Goal: Task Accomplishment & Management: Manage account settings

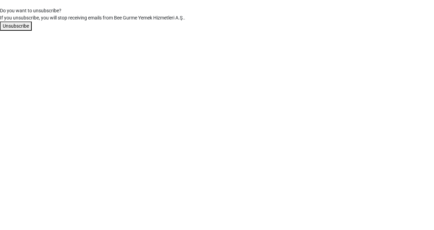
click at [13, 26] on button "Unsubscribe" at bounding box center [16, 25] width 32 height 9
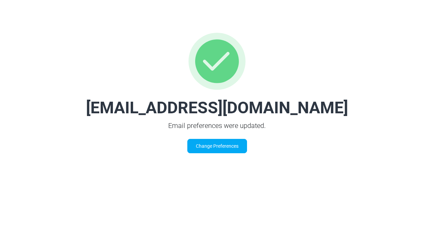
click at [220, 147] on link "Change Preferences" at bounding box center [217, 146] width 60 height 14
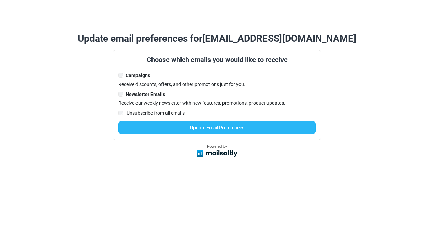
click at [210, 130] on button "Update Email Preferences" at bounding box center [216, 127] width 197 height 13
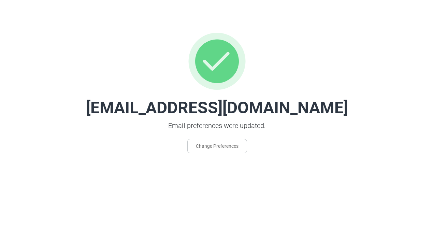
click at [89, 45] on div "[EMAIL_ADDRESS][DOMAIN_NAME] Email preferences were updated. Change Preferences" at bounding box center [217, 92] width 434 height 153
